Goal: Task Accomplishment & Management: Use online tool/utility

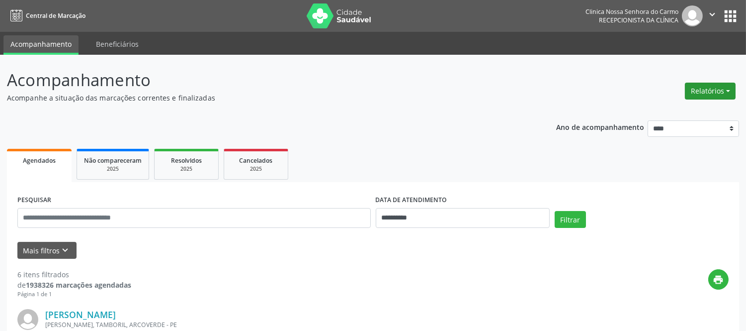
click at [728, 90] on button "Relatórios" at bounding box center [710, 91] width 51 height 17
click at [664, 107] on link "Agendamentos" at bounding box center [682, 112] width 107 height 14
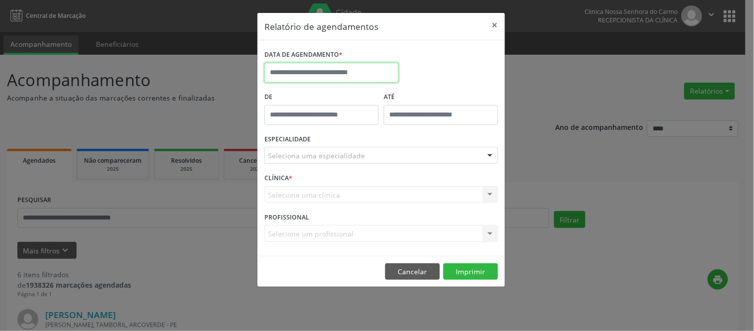
click at [323, 74] on input "text" at bounding box center [332, 73] width 134 height 20
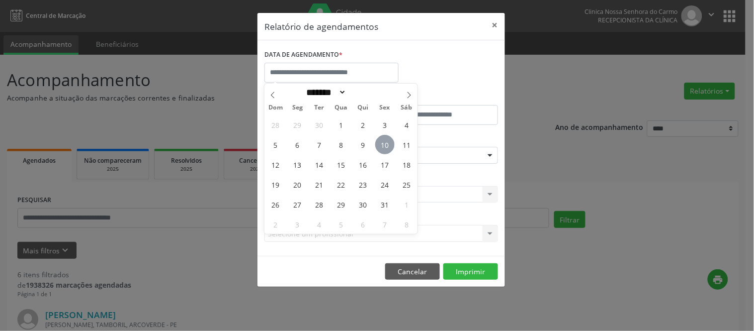
click at [386, 142] on span "10" at bounding box center [384, 144] width 19 height 19
type input "**********"
click at [386, 142] on span "10" at bounding box center [384, 144] width 19 height 19
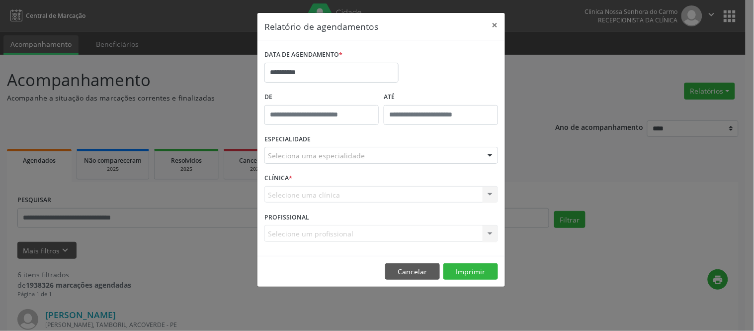
click at [386, 142] on div "ESPECIALIDADE Seleciona uma especialidade Todas as especialidades Alergologia A…" at bounding box center [381, 151] width 239 height 39
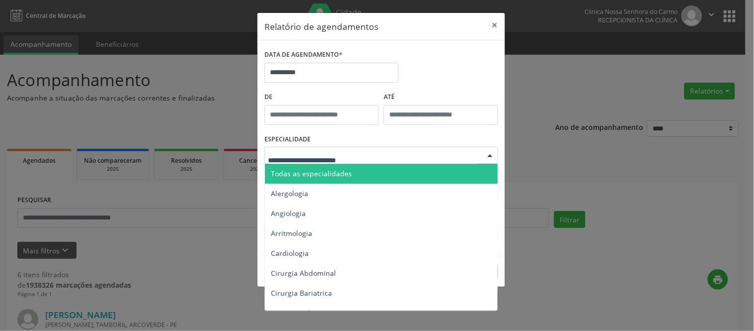
click at [320, 180] on span "Todas as especialidades" at bounding box center [382, 174] width 234 height 20
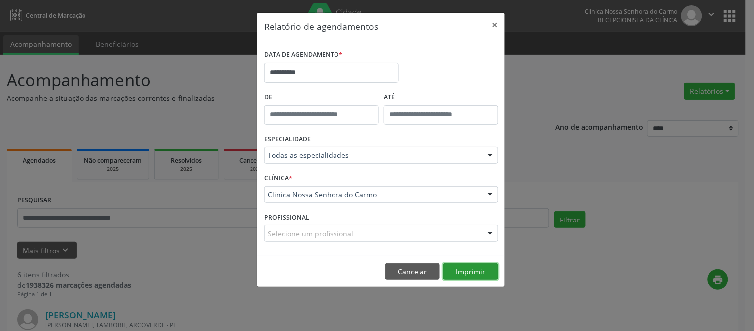
click at [469, 272] on button "Imprimir" at bounding box center [471, 271] width 55 height 17
